Goal: Task Accomplishment & Management: Manage account settings

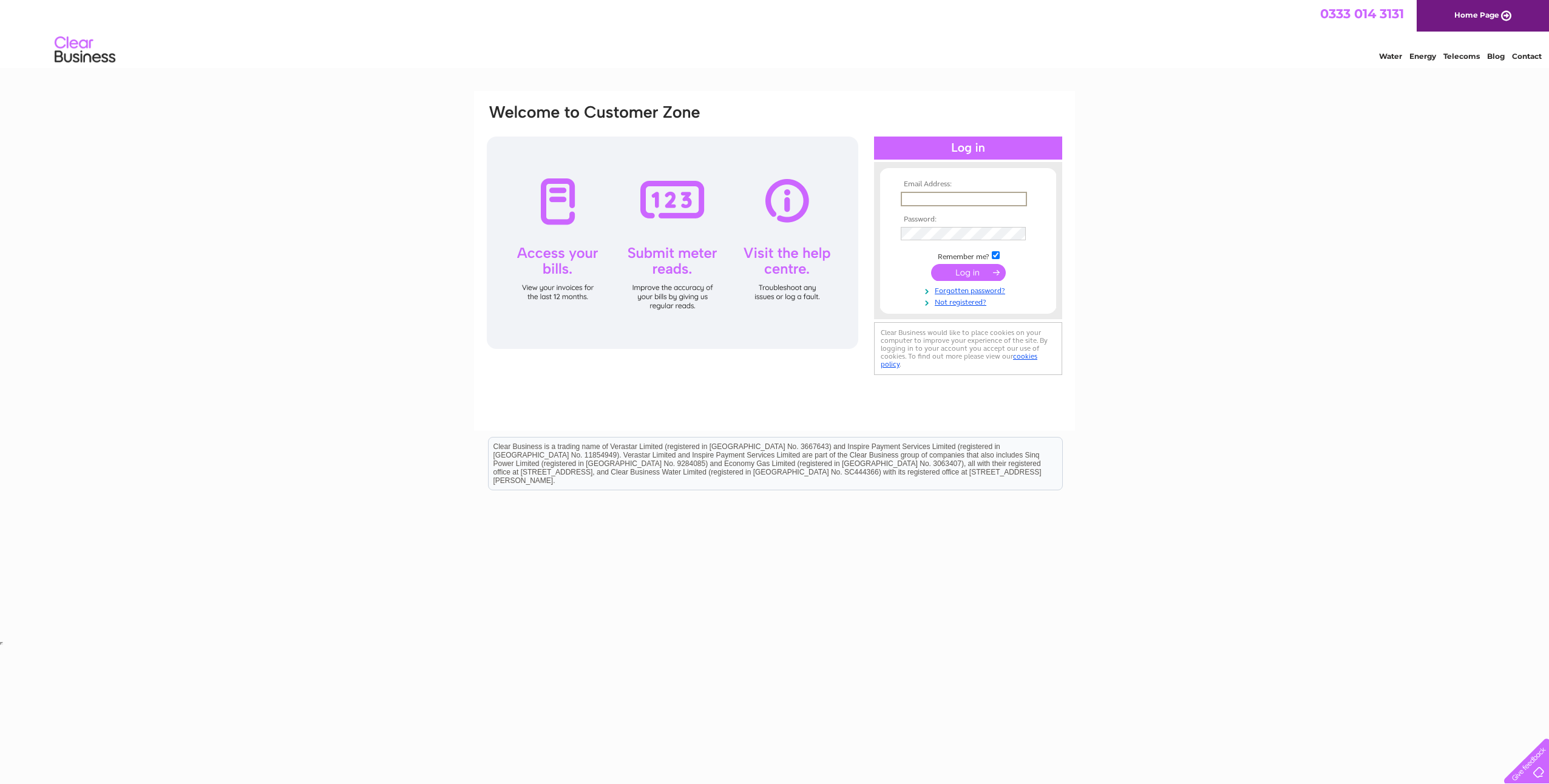
click at [960, 199] on input "text" at bounding box center [963, 199] width 126 height 14
click at [994, 198] on input "gwendoline.[PERSON_NAME]" at bounding box center [963, 199] width 126 height 14
type input "[EMAIL_ADDRESS][PERSON_NAME][DOMAIN_NAME]"
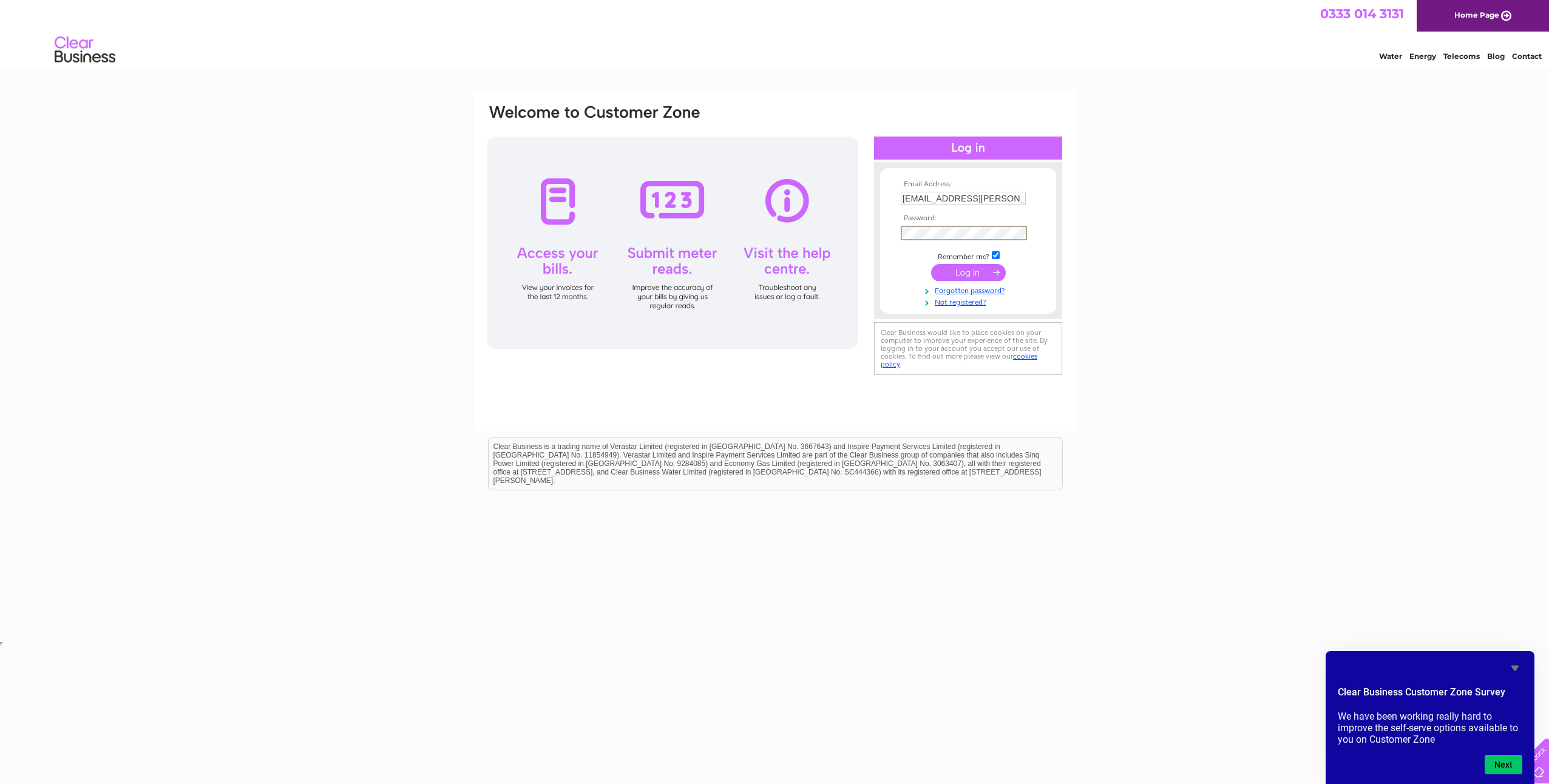
click at [931, 264] on input "submit" at bounding box center [968, 272] width 75 height 17
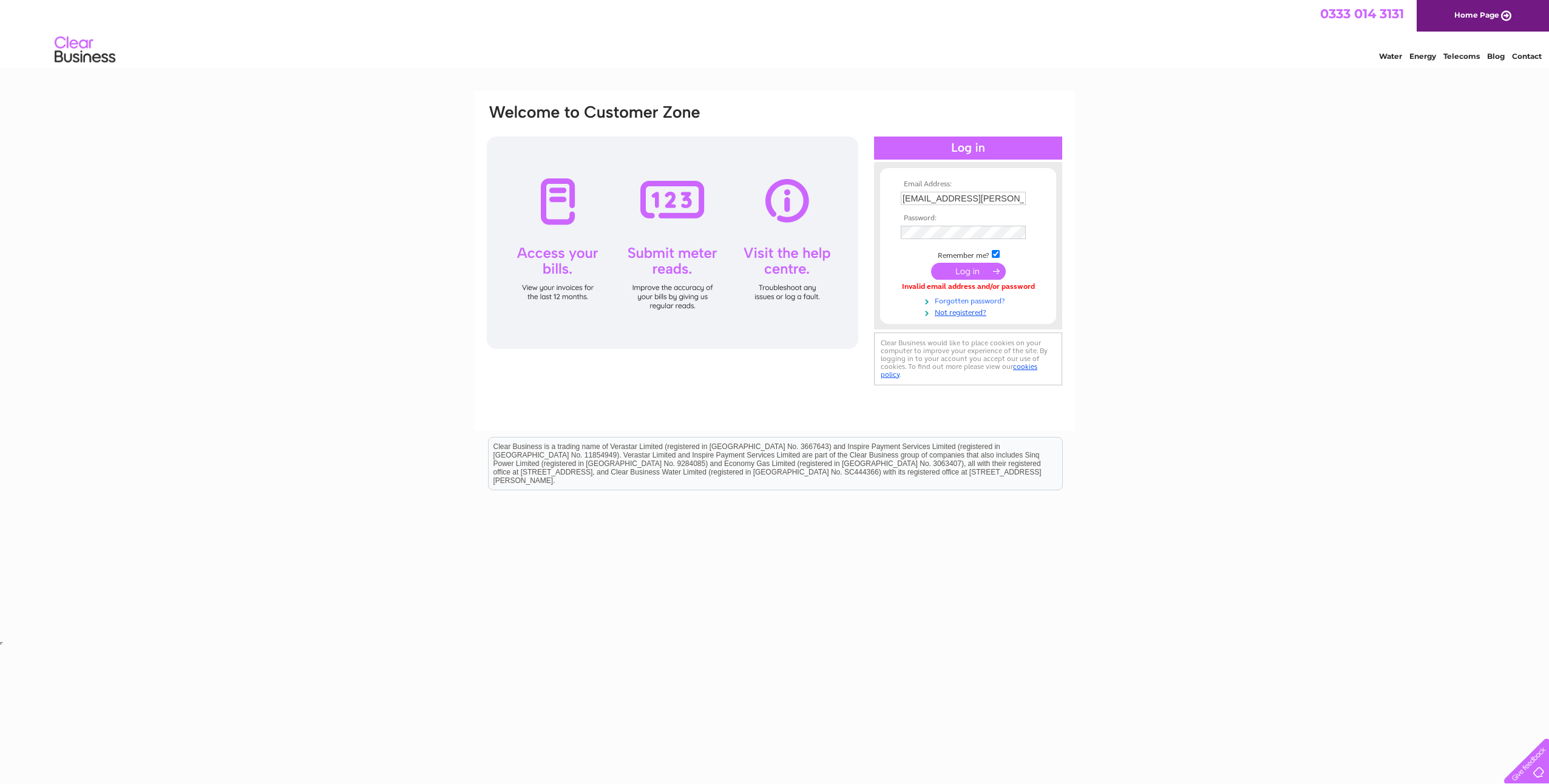
click at [963, 302] on link "Forgotten password?" at bounding box center [969, 300] width 138 height 12
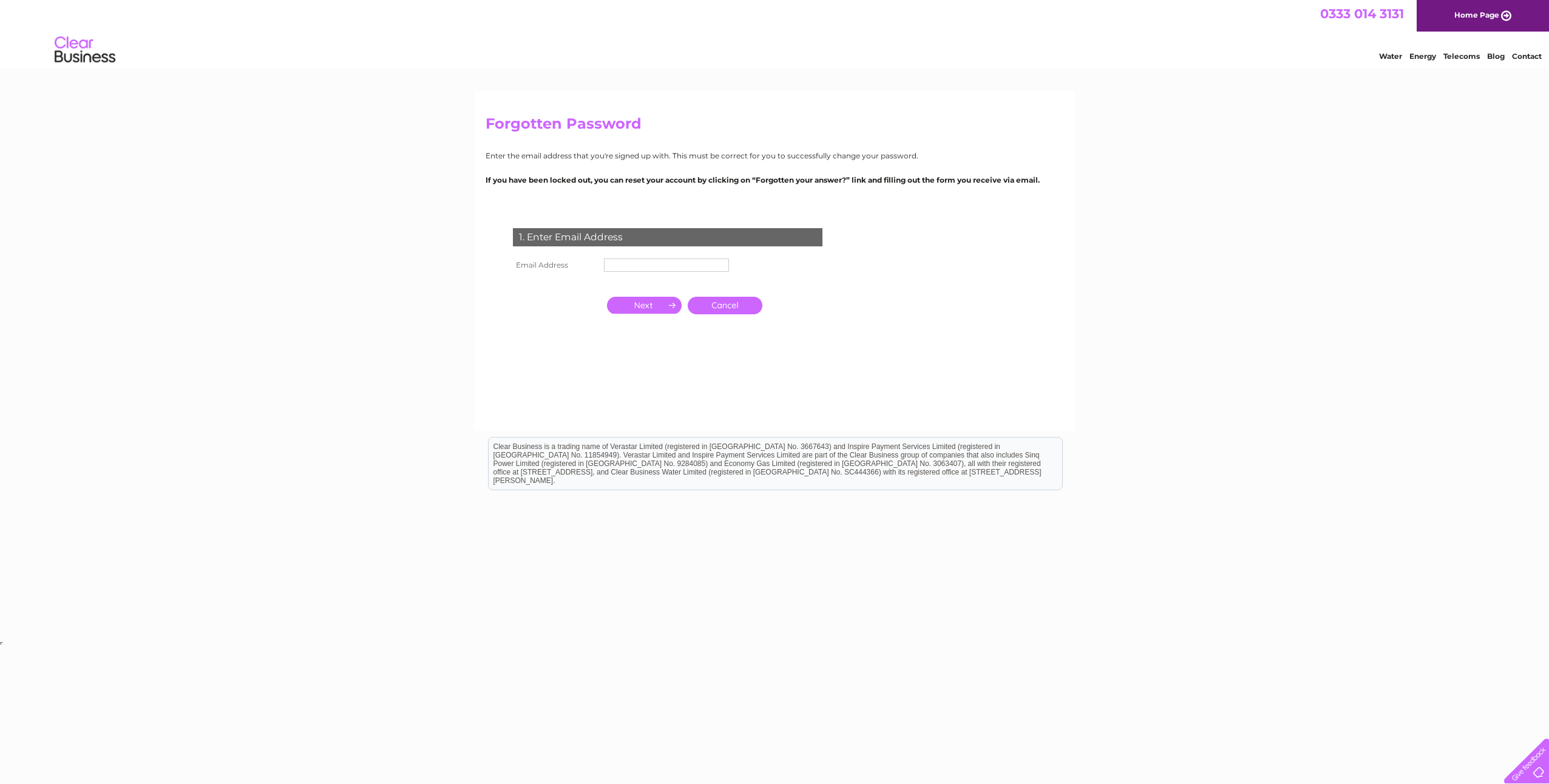
click at [677, 266] on input "text" at bounding box center [666, 264] width 125 height 13
type input "[EMAIL_ADDRESS][PERSON_NAME][DOMAIN_NAME]"
click at [671, 303] on input "button" at bounding box center [644, 305] width 75 height 17
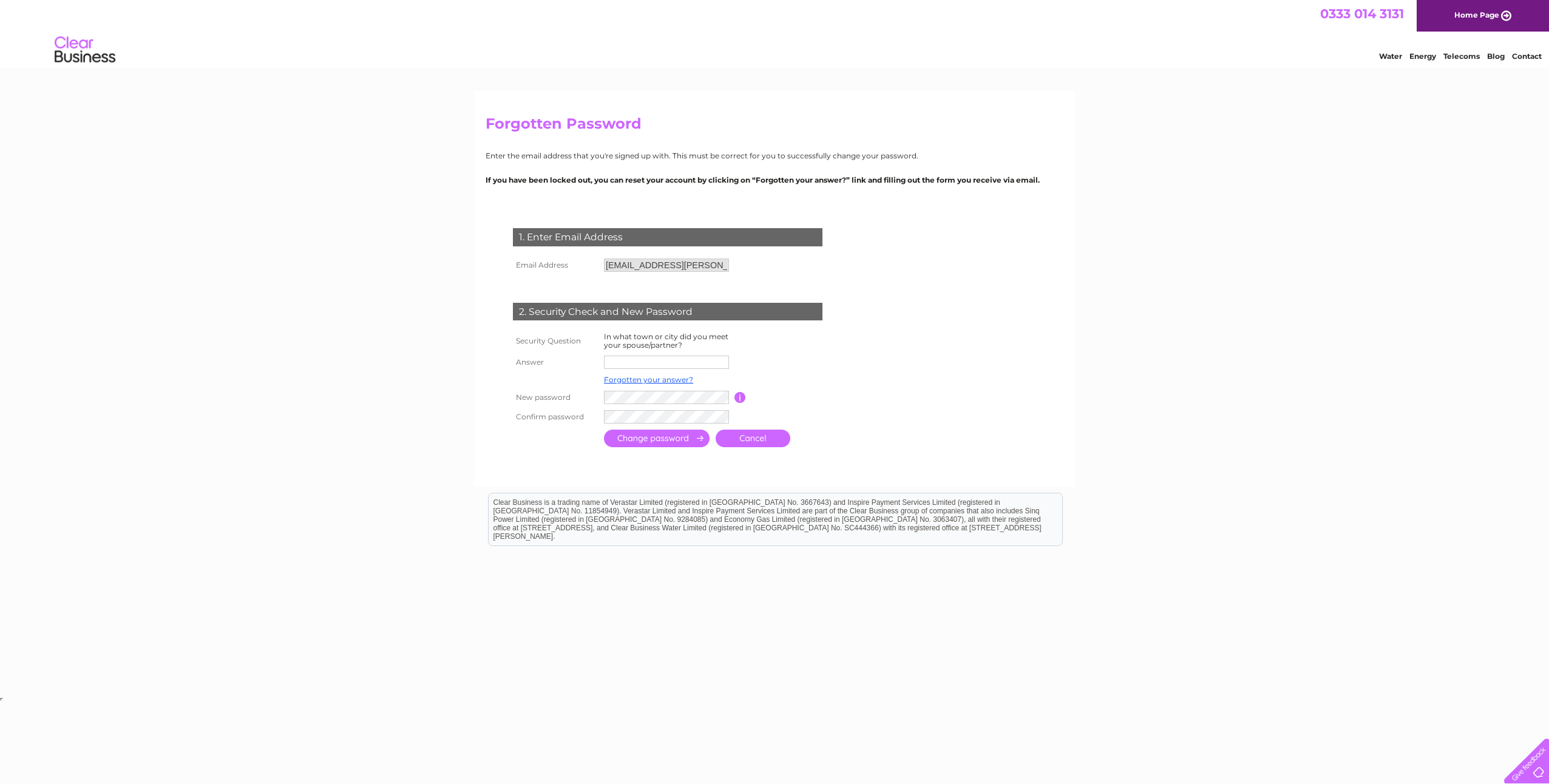
click at [704, 358] on input "text" at bounding box center [666, 362] width 125 height 13
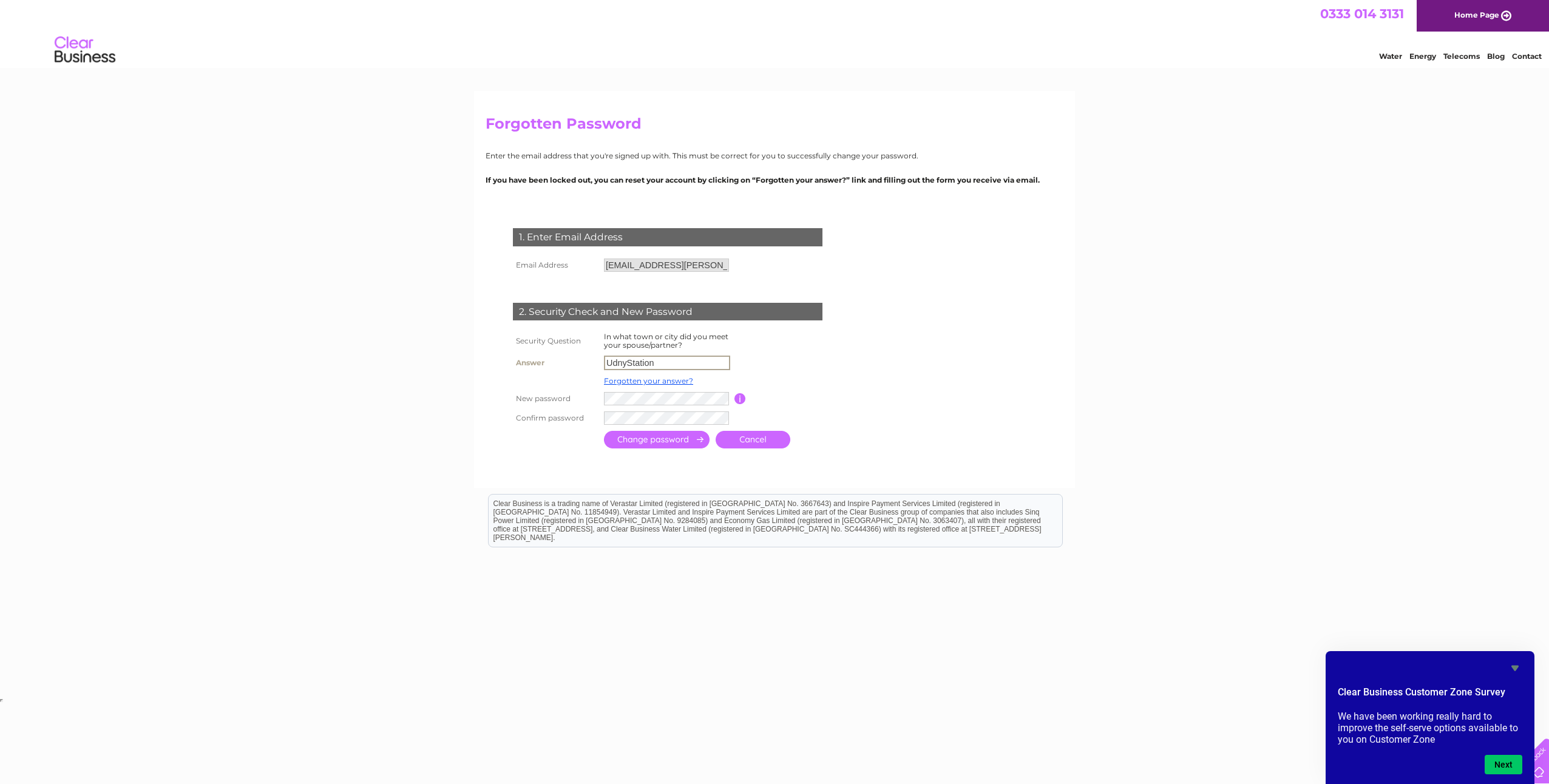
type input "UdnyStation"
click at [680, 441] on input "submit" at bounding box center [657, 440] width 106 height 18
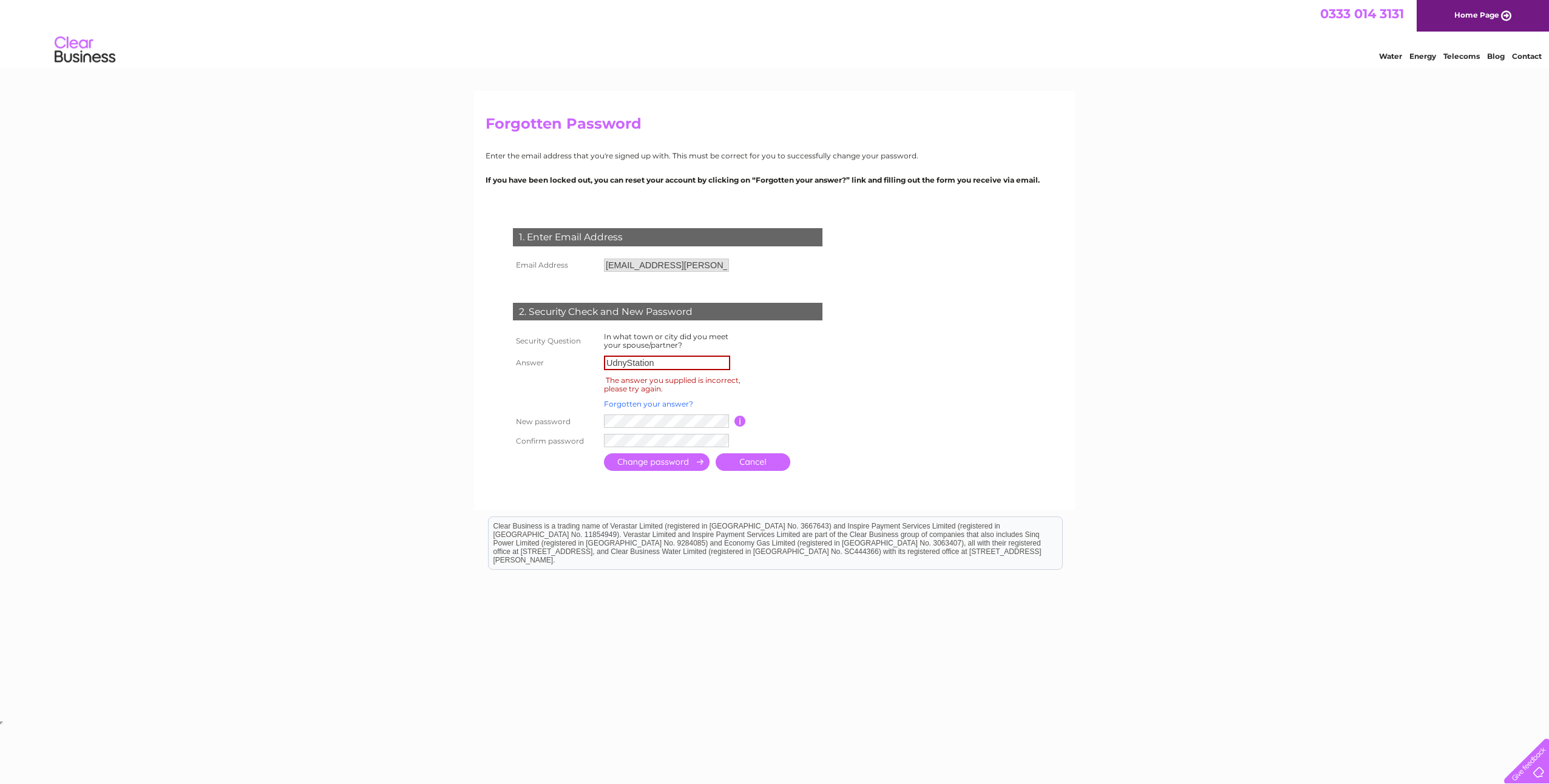
click at [676, 404] on link "Forgotten your answer?" at bounding box center [649, 404] width 90 height 9
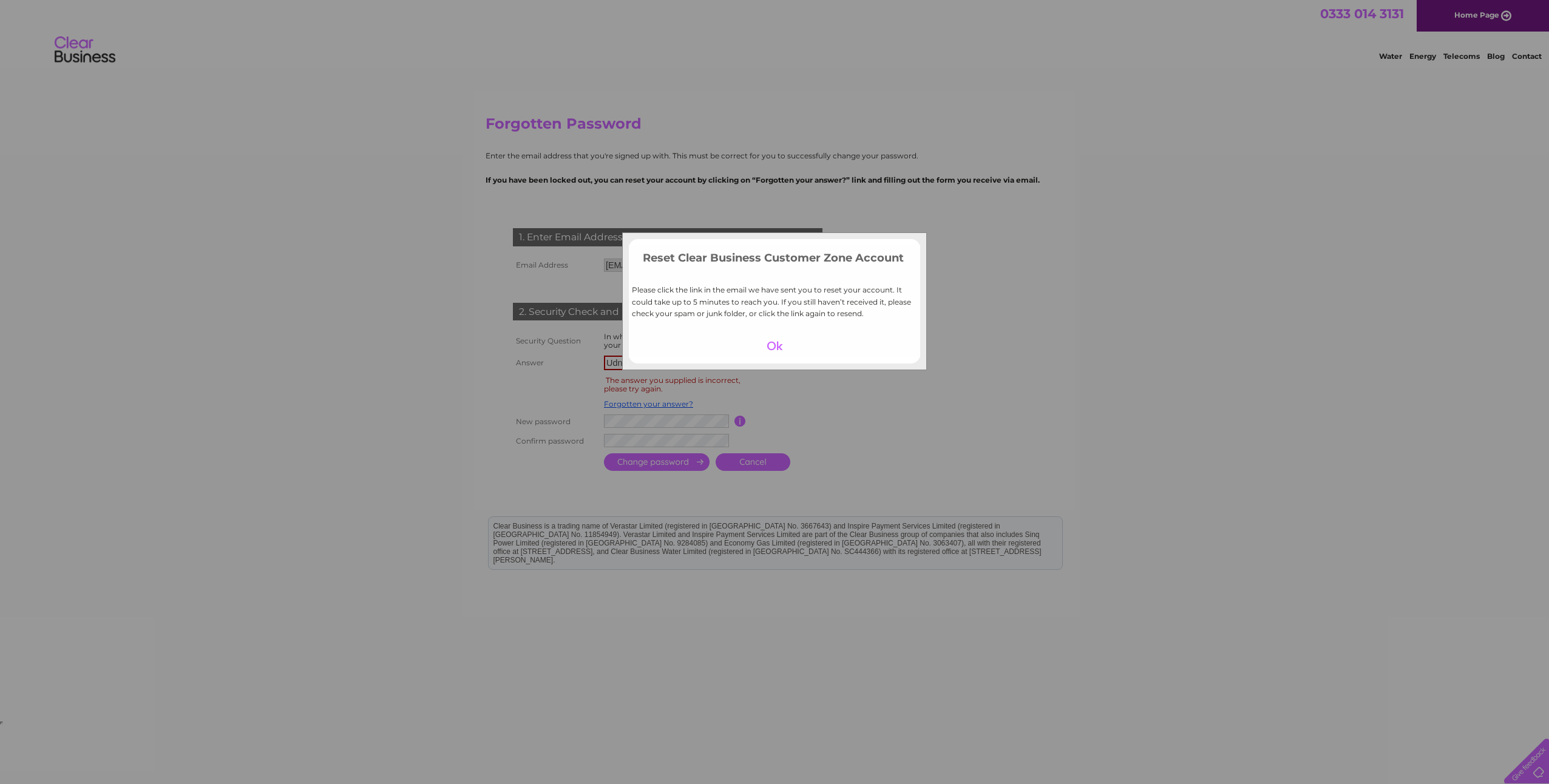
click at [779, 344] on div at bounding box center [774, 345] width 75 height 17
